Goal: Task Accomplishment & Management: Manage account settings

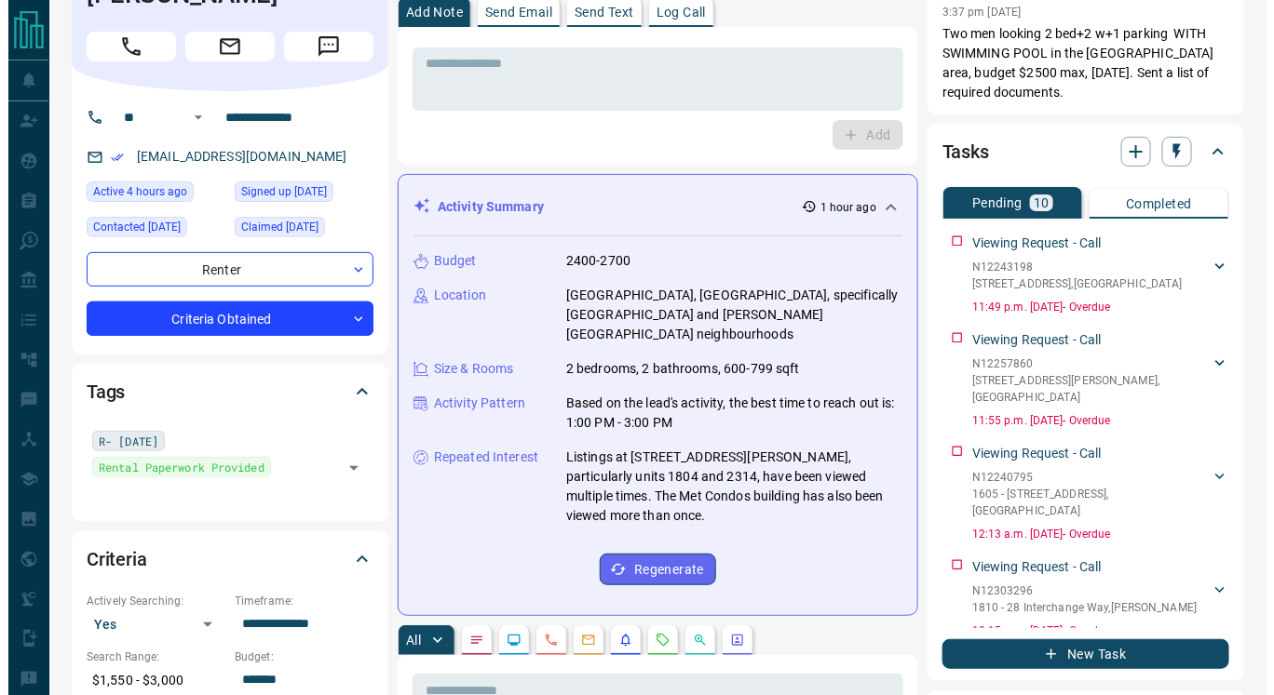
scroll to position [75, 0]
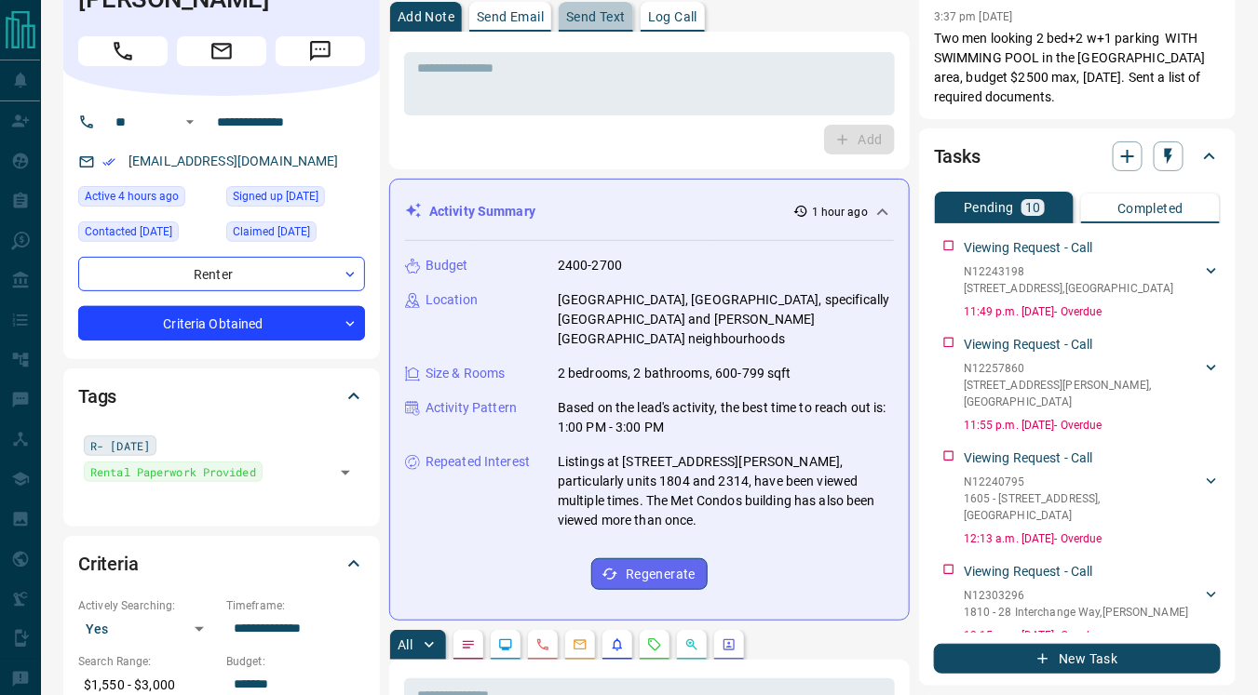
click at [586, 26] on button "Send Text" at bounding box center [596, 17] width 74 height 30
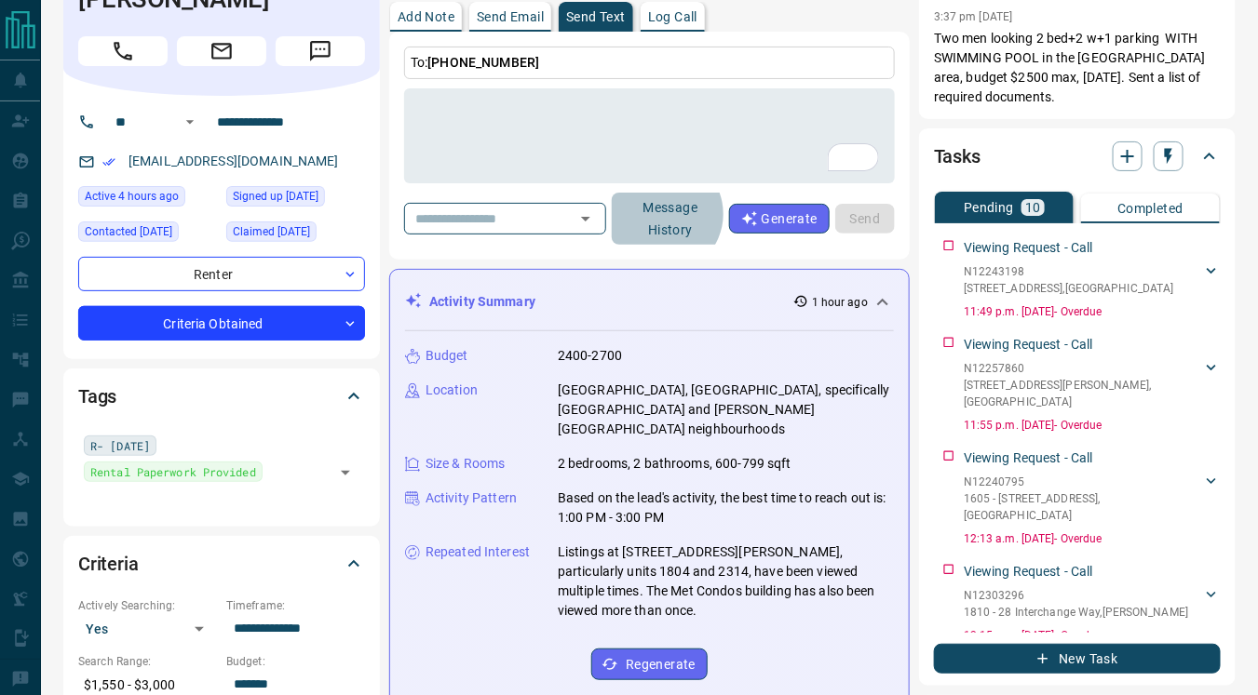
click at [678, 213] on button "Message History" at bounding box center [670, 219] width 117 height 52
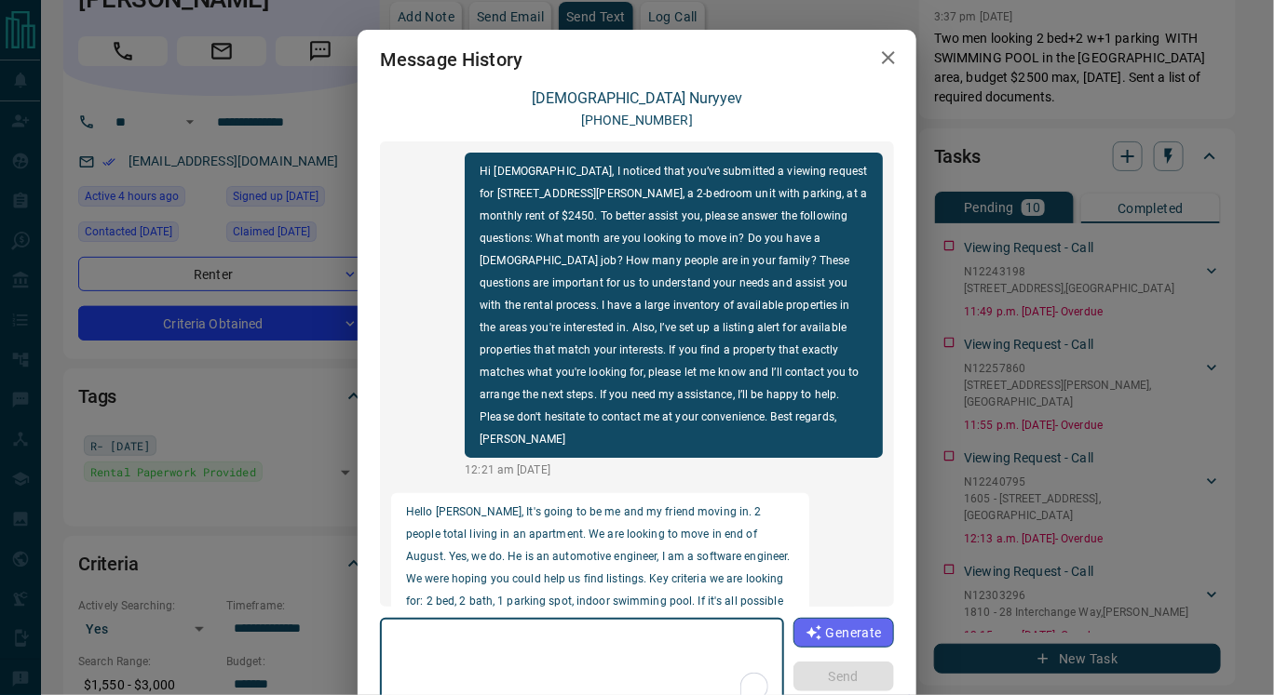
scroll to position [2111, 0]
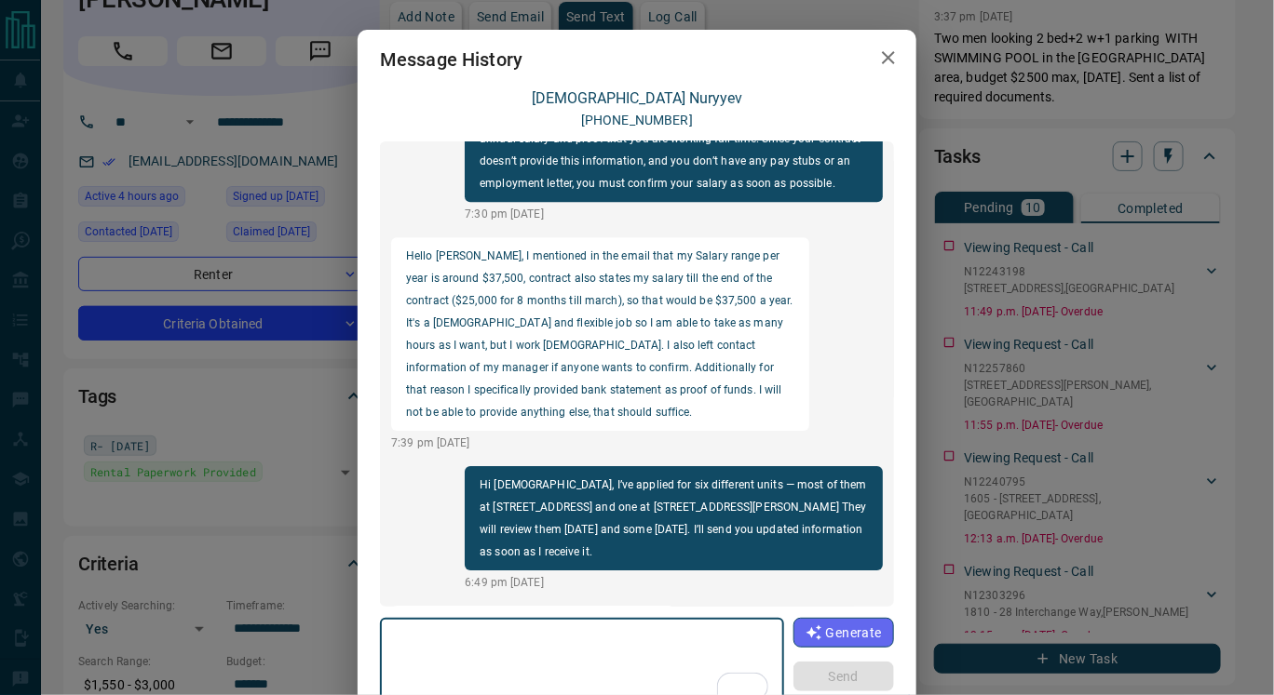
click at [393, 636] on textarea "To enrich screen reader interactions, please activate Accessibility in Grammarl…" at bounding box center [582, 666] width 378 height 79
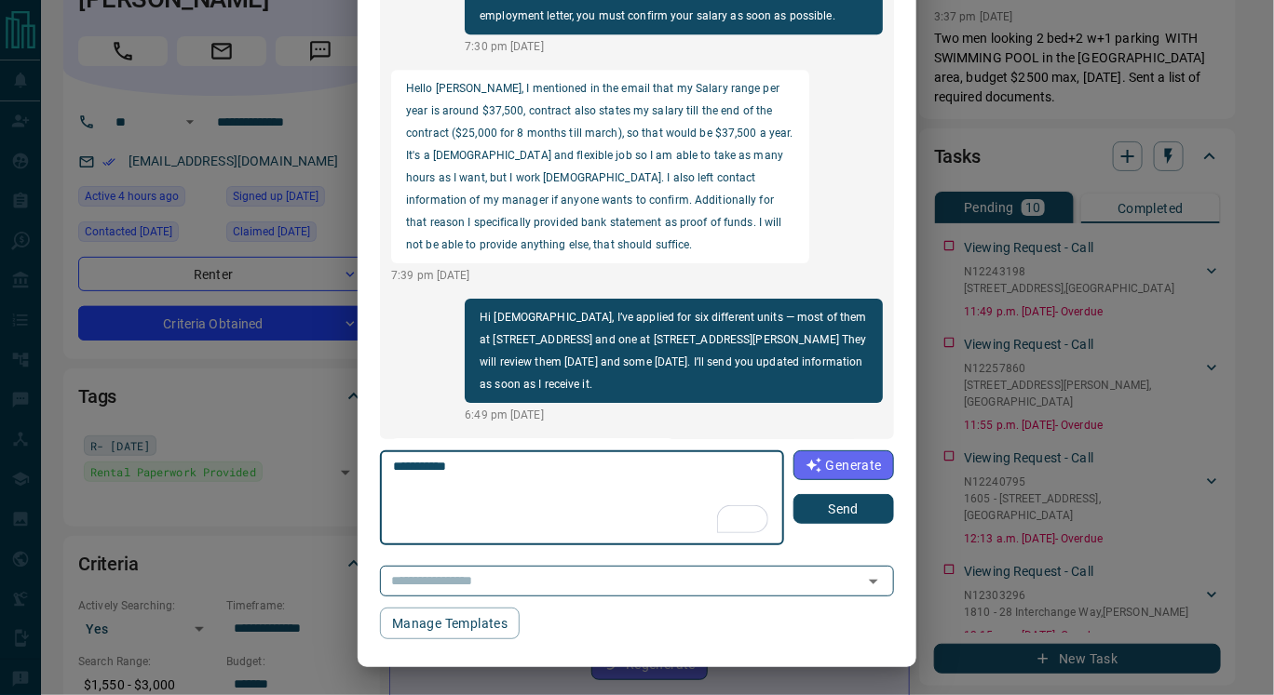
paste textarea "**********"
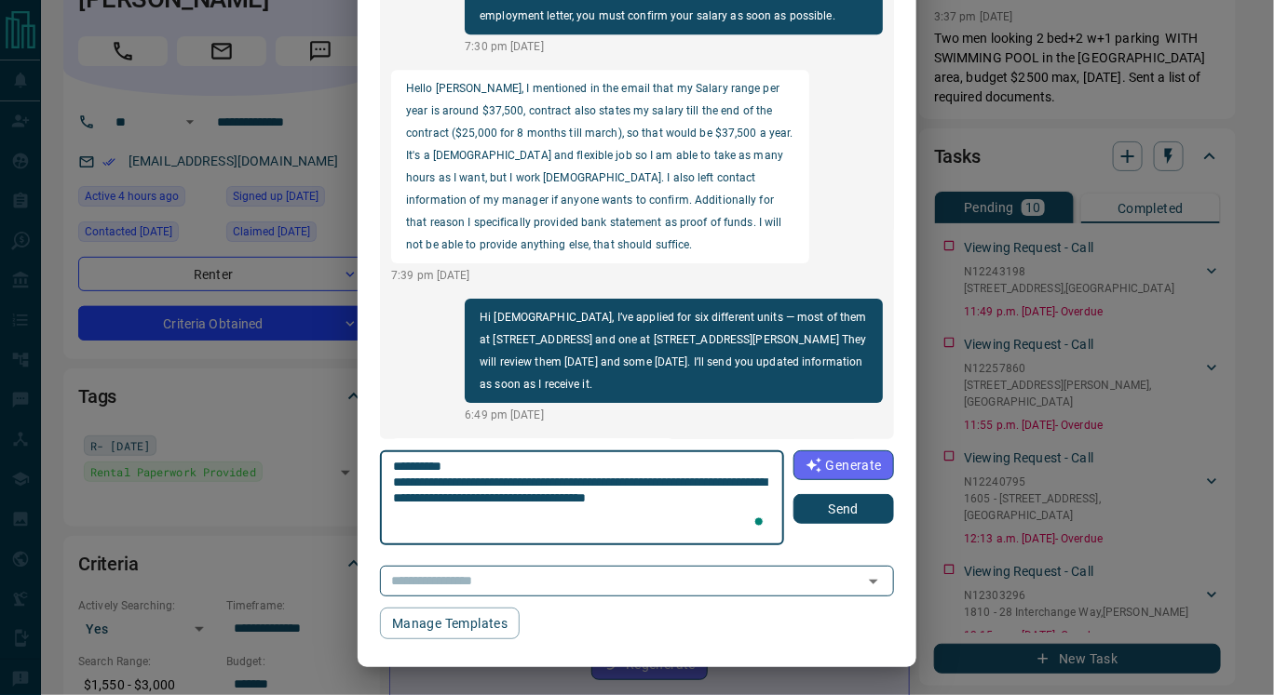
type textarea "**********"
click at [828, 509] on button "Send" at bounding box center [843, 509] width 101 height 30
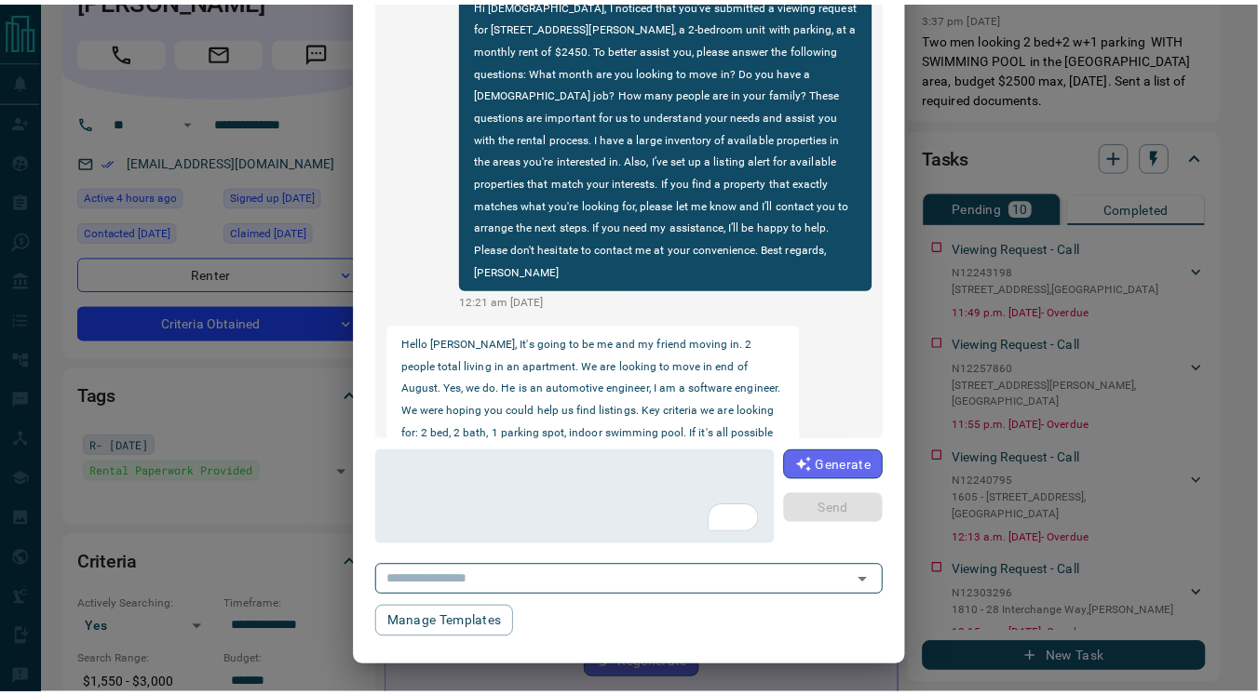
scroll to position [0, 0]
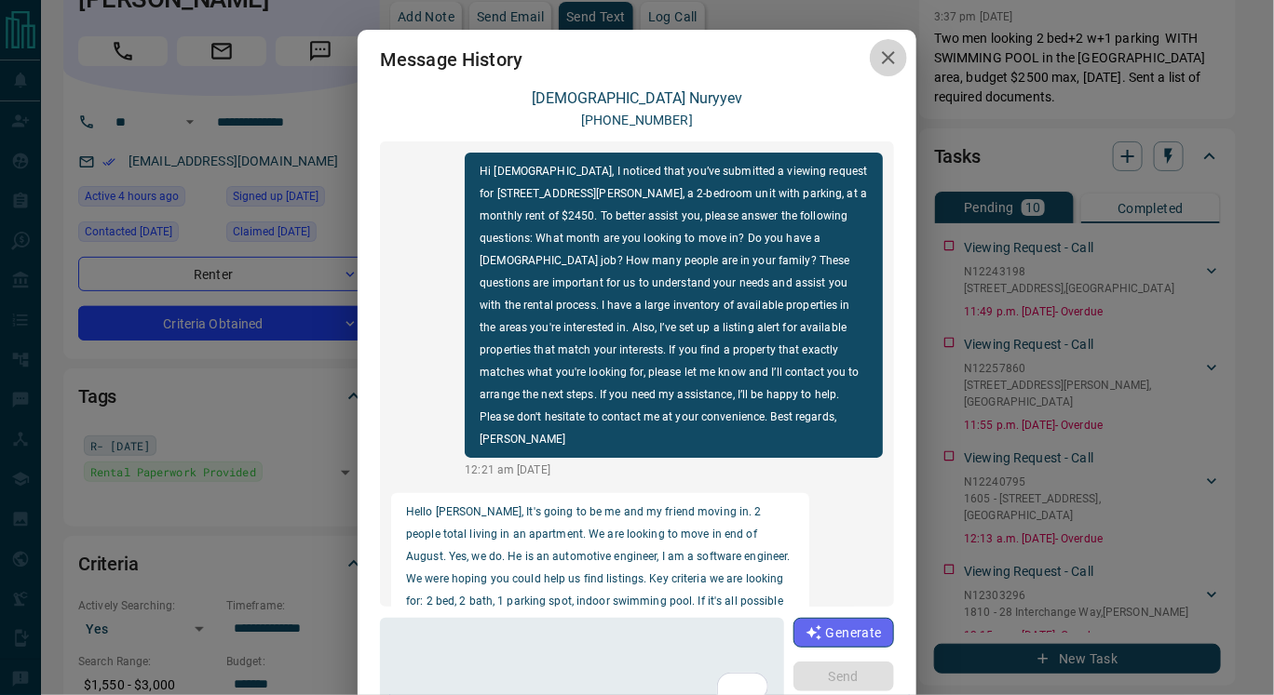
click at [882, 65] on icon "button" at bounding box center [888, 58] width 22 height 22
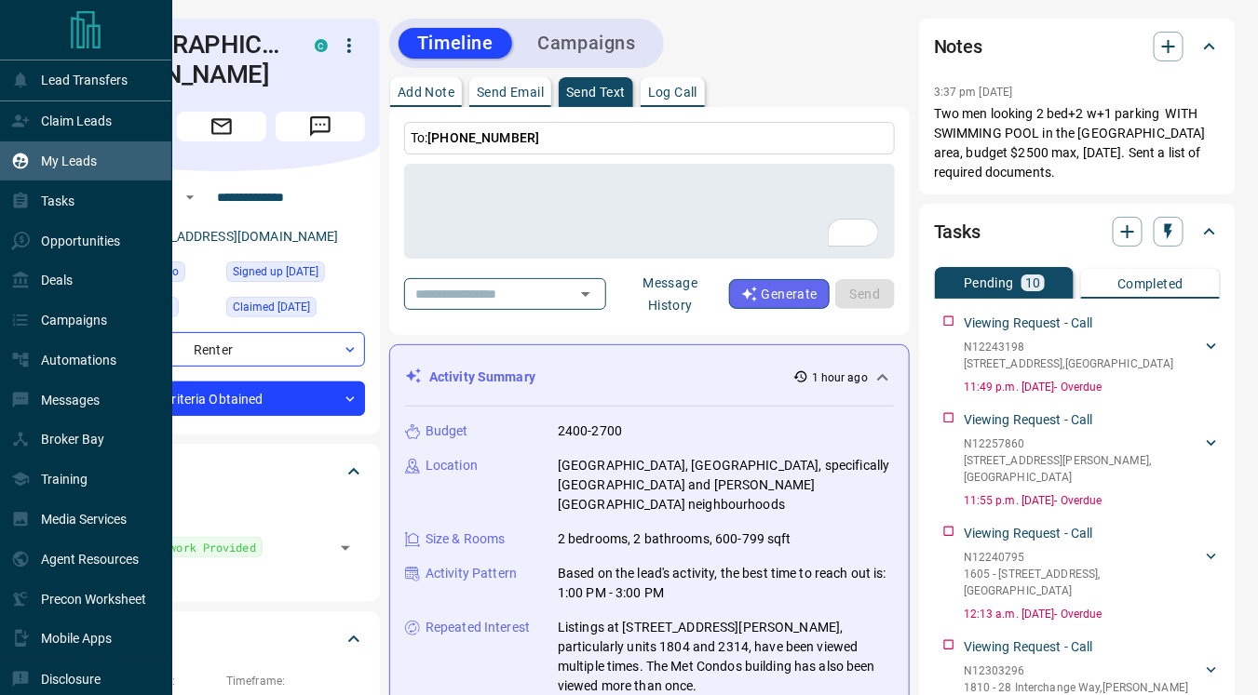
click at [71, 158] on p "My Leads" at bounding box center [69, 161] width 56 height 15
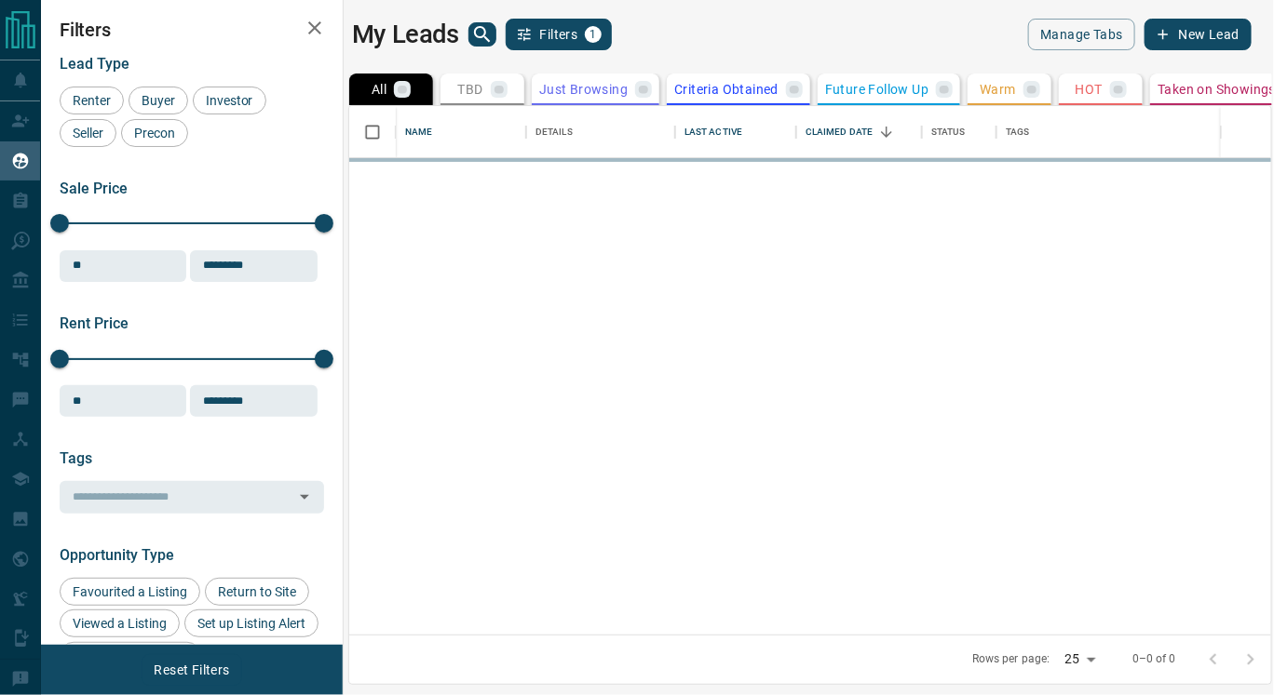
scroll to position [514, 906]
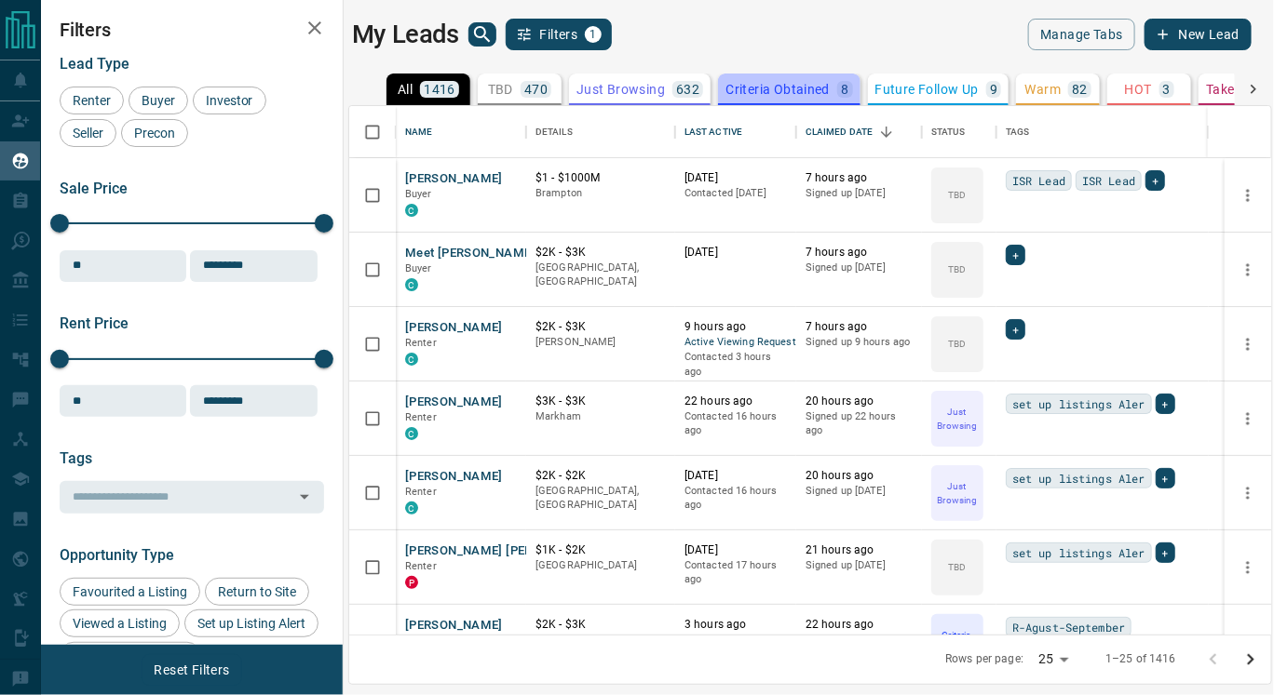
click at [759, 83] on p "Criteria Obtained" at bounding box center [777, 89] width 104 height 13
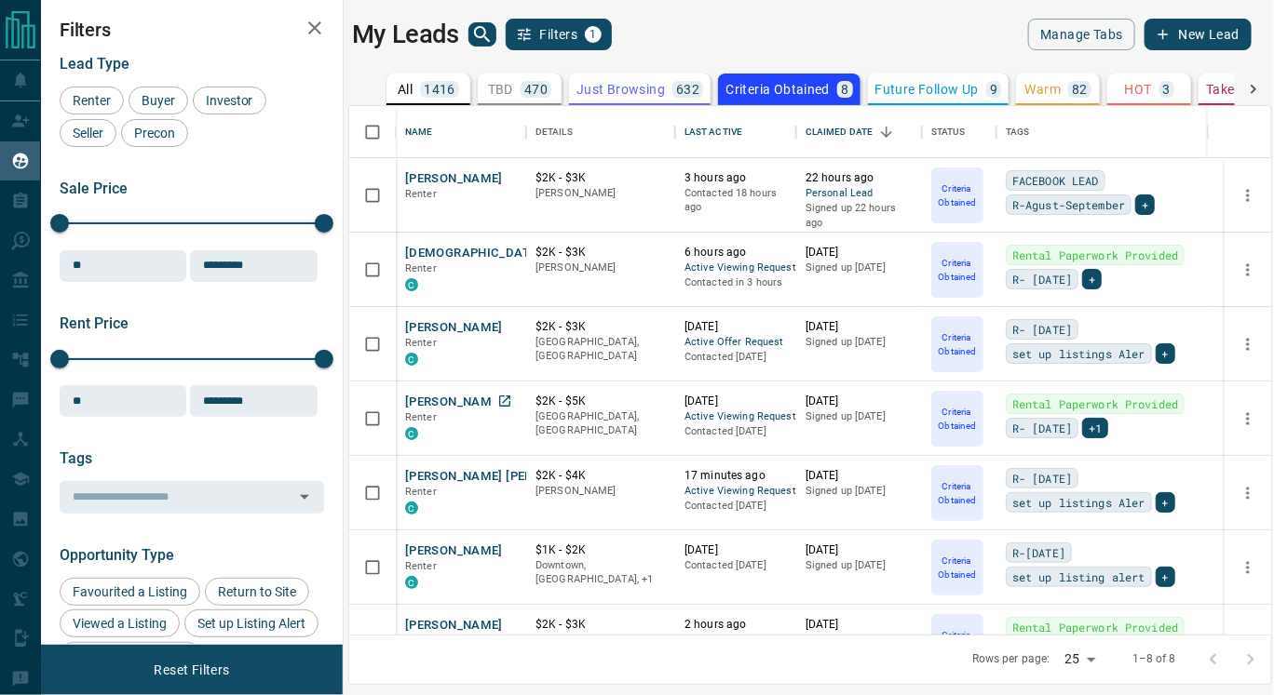
scroll to position [117, 0]
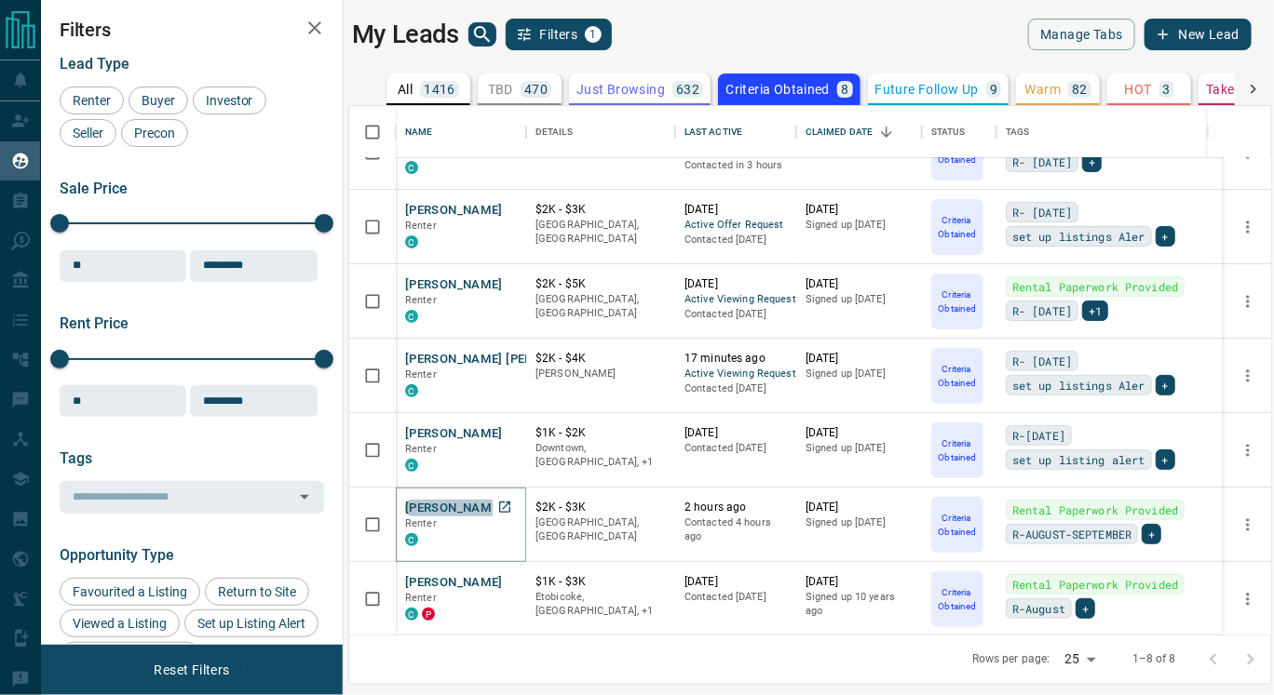
click at [434, 506] on button "[PERSON_NAME]" at bounding box center [454, 509] width 98 height 18
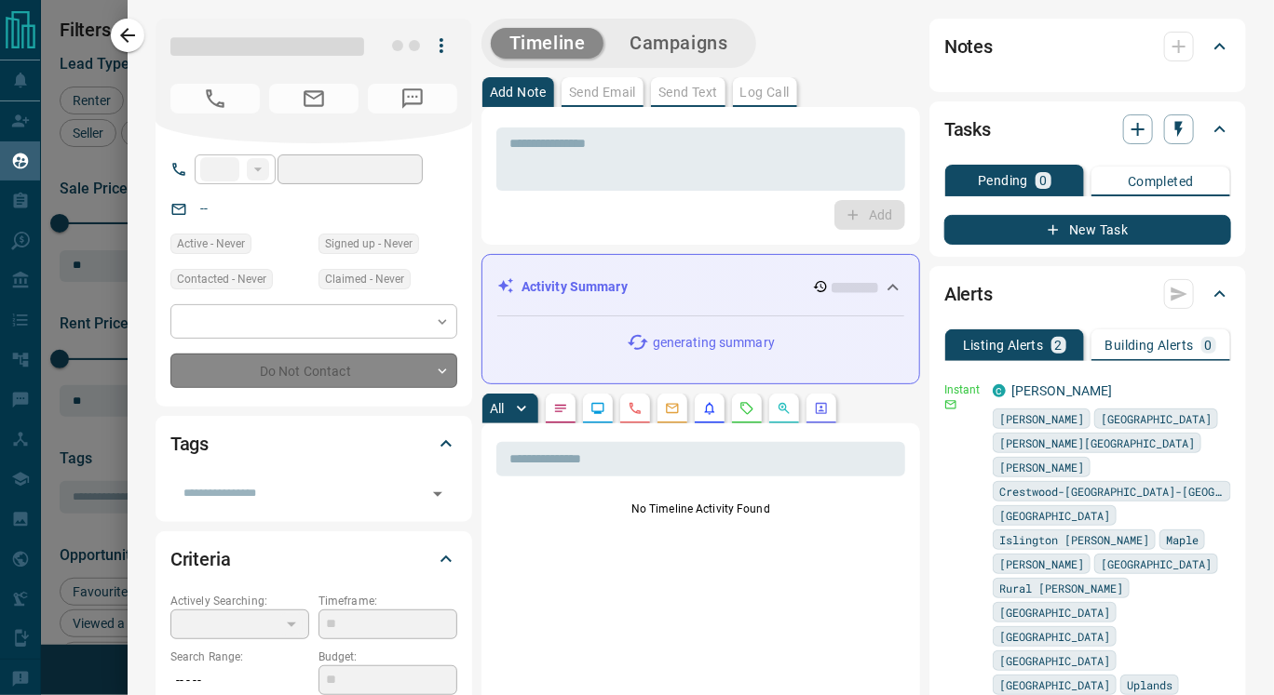
type input "**"
type input "**********"
type input "*"
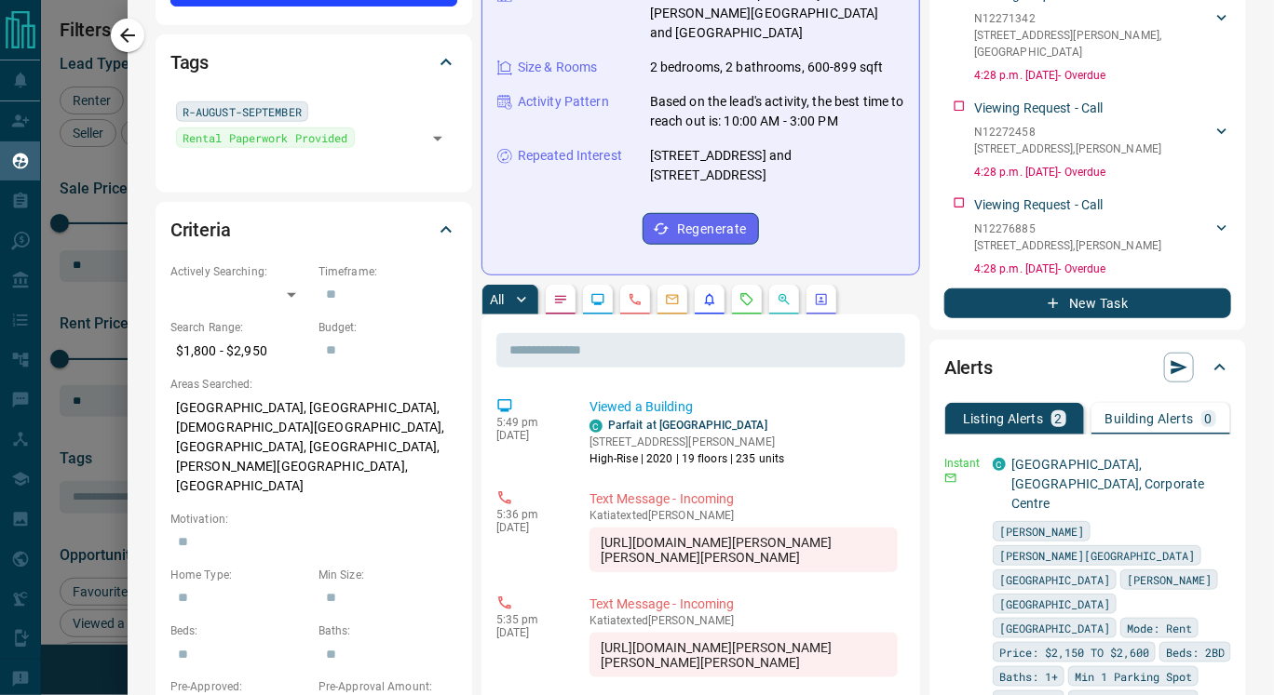
scroll to position [0, 0]
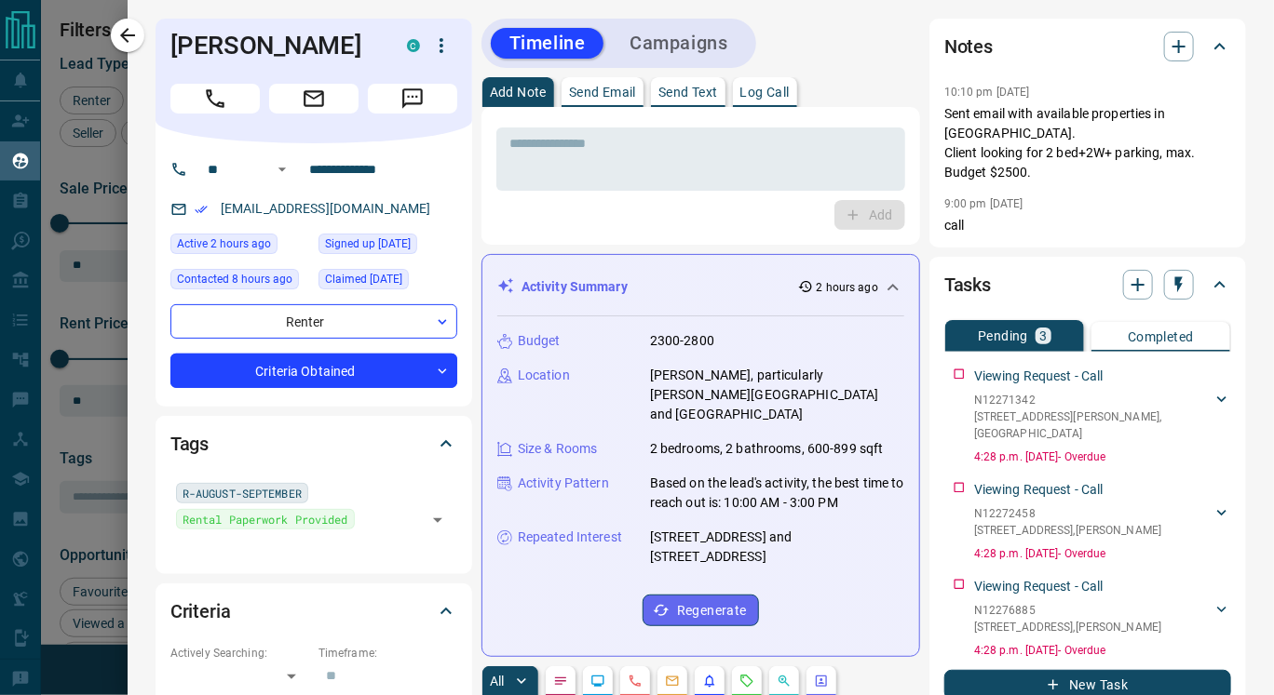
click at [684, 90] on p "Send Text" at bounding box center [688, 92] width 60 height 13
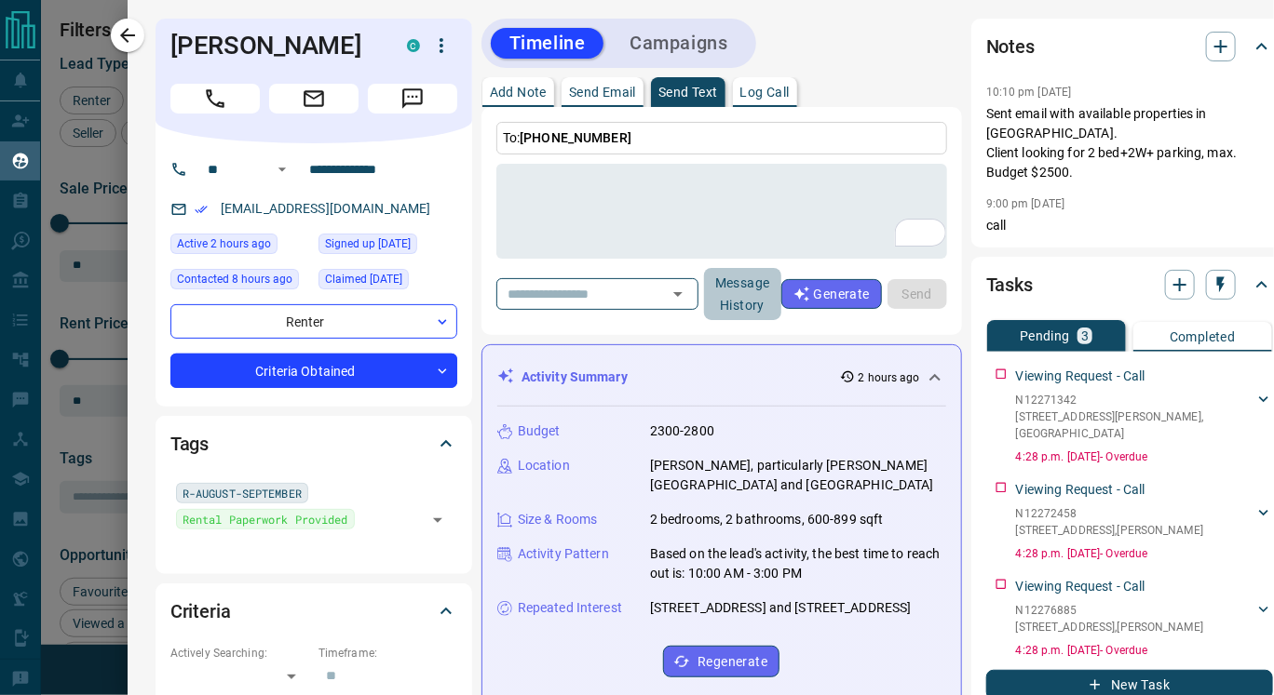
click at [762, 288] on button "Message History" at bounding box center [742, 294] width 77 height 52
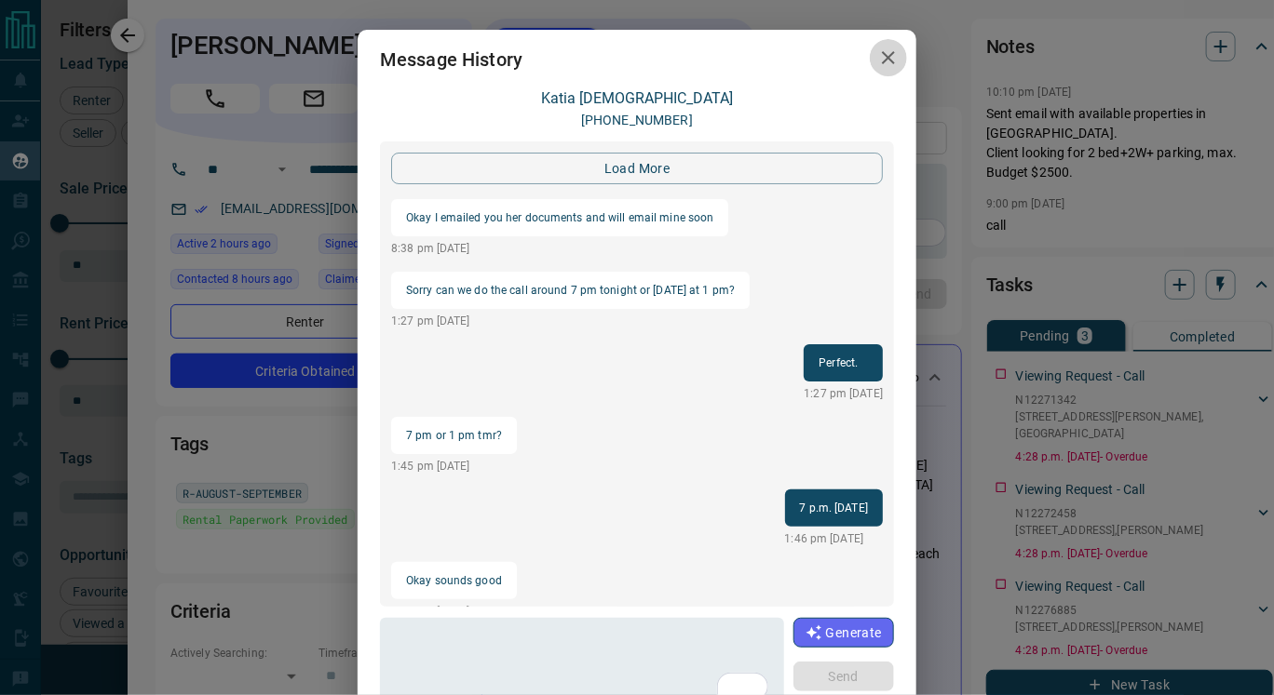
click at [877, 61] on icon "button" at bounding box center [888, 58] width 22 height 22
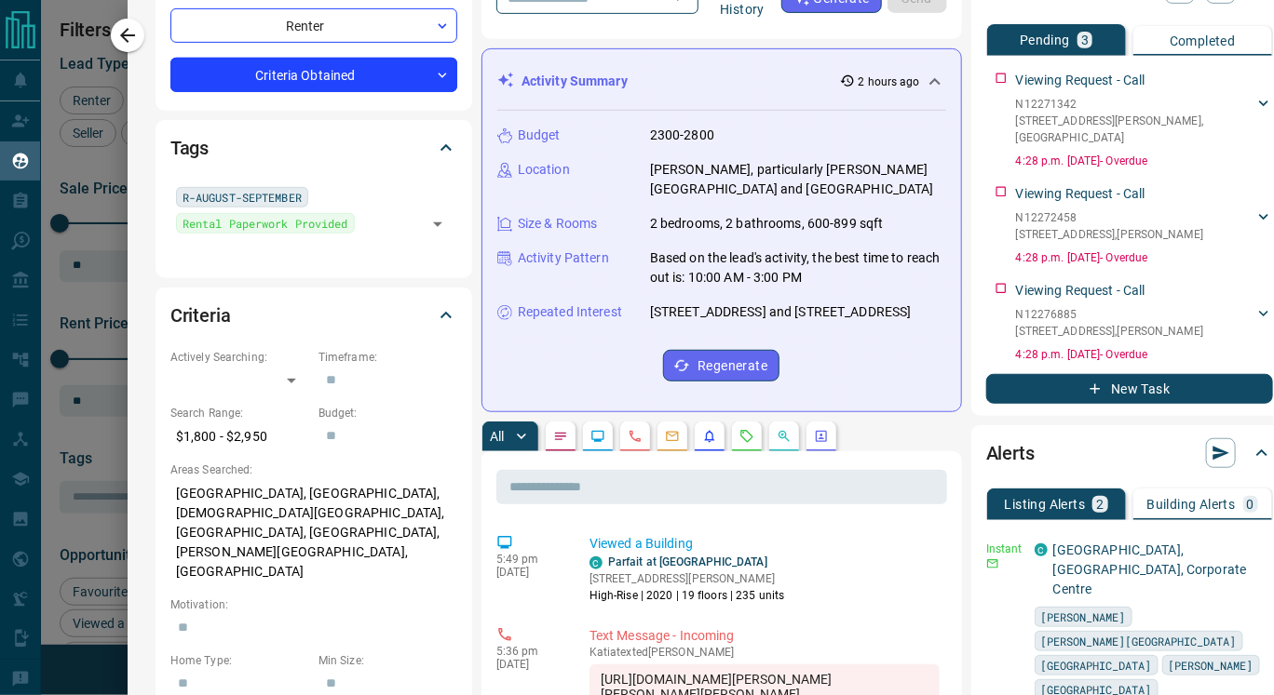
scroll to position [317, 0]
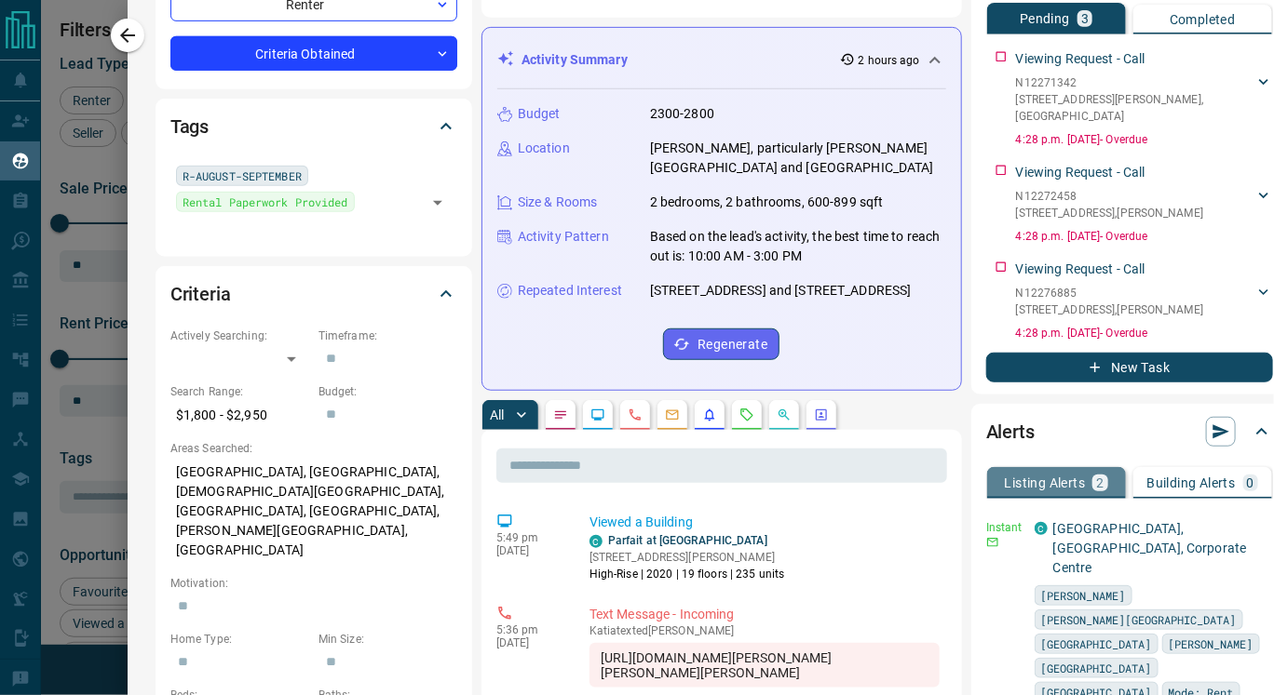
click at [1063, 467] on button "Listing Alerts 2" at bounding box center [1056, 483] width 139 height 32
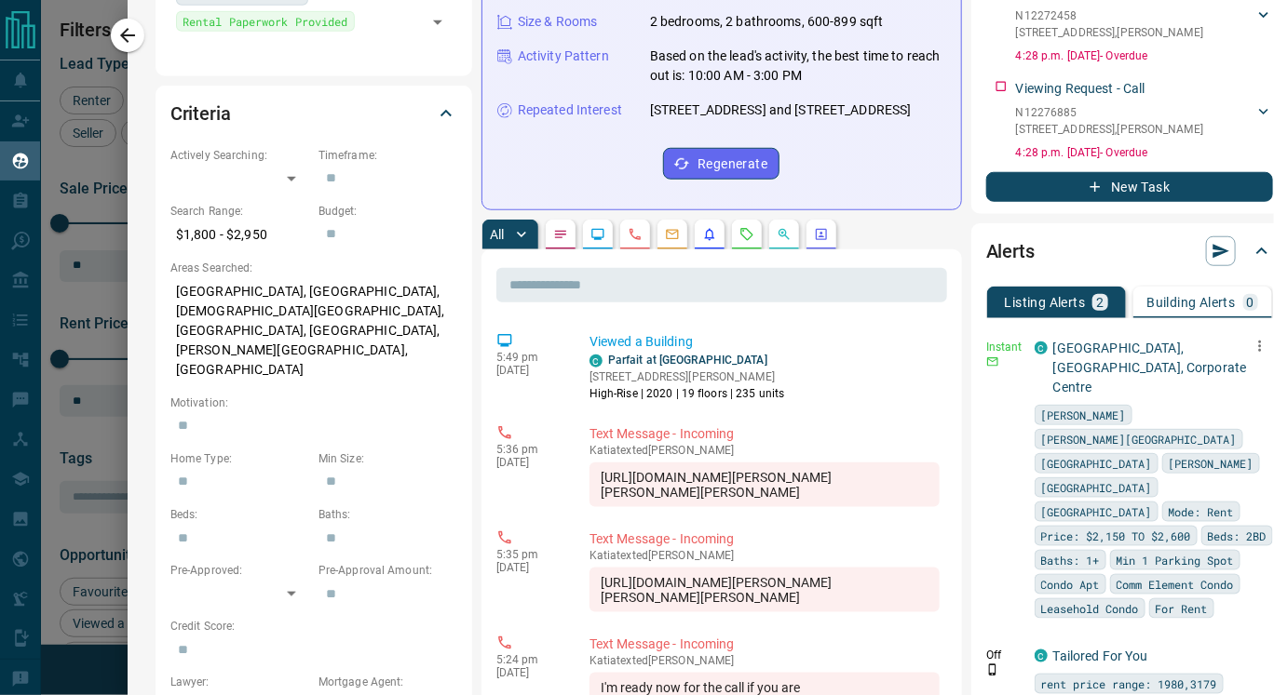
scroll to position [493, 45]
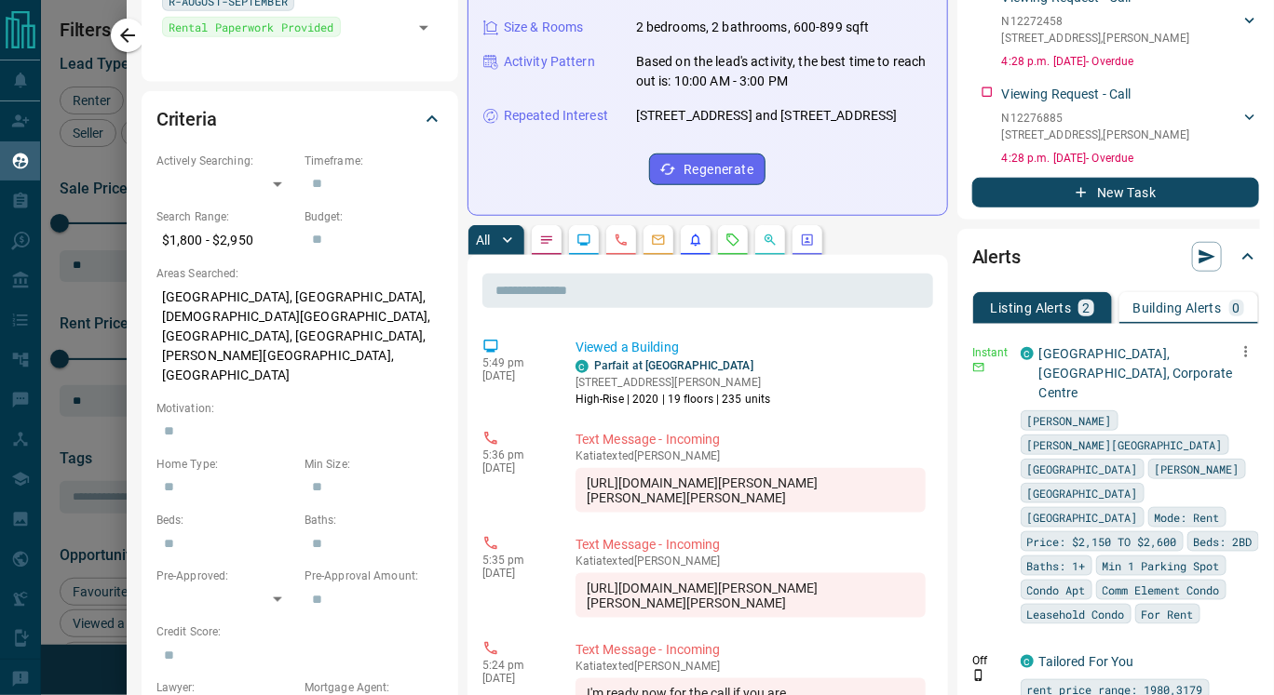
click at [1244, 346] on icon "button" at bounding box center [1245, 351] width 3 height 11
click at [1195, 375] on link "Edit" at bounding box center [1180, 378] width 41 height 18
click at [1185, 380] on link "Edit" at bounding box center [1180, 378] width 41 height 18
click at [913, 267] on div at bounding box center [637, 347] width 1274 height 695
